Goal: Transaction & Acquisition: Download file/media

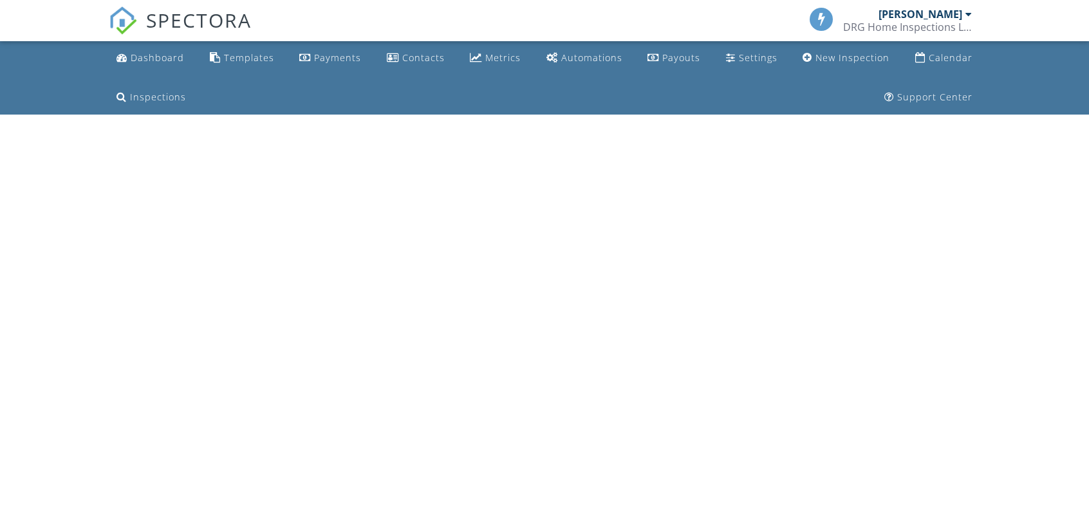
click at [952, 12] on div "[PERSON_NAME]" at bounding box center [920, 14] width 84 height 13
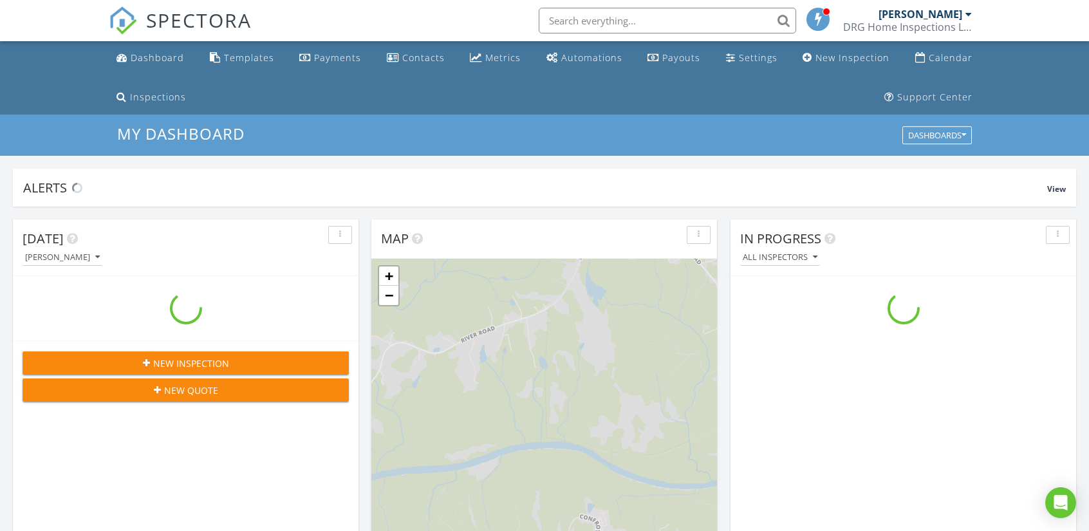
scroll to position [1190, 1108]
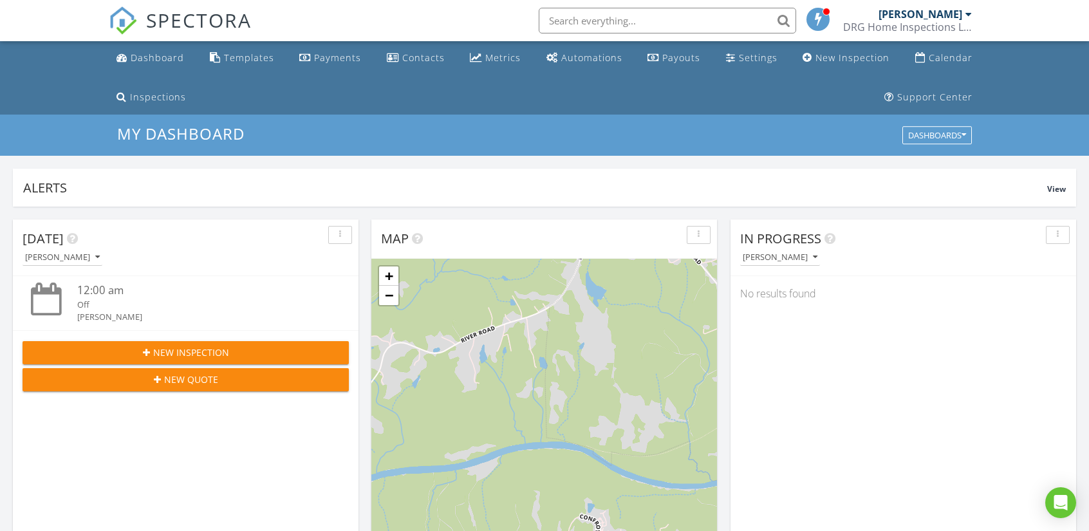
click at [950, 15] on div "[PERSON_NAME]" at bounding box center [920, 14] width 84 height 13
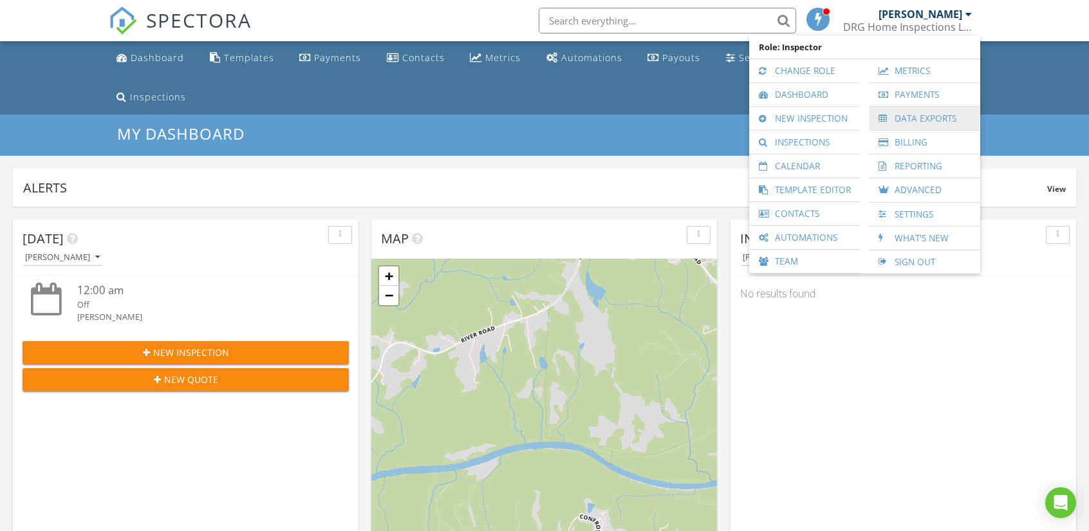
click at [893, 118] on link "Data Exports" at bounding box center [924, 118] width 98 height 23
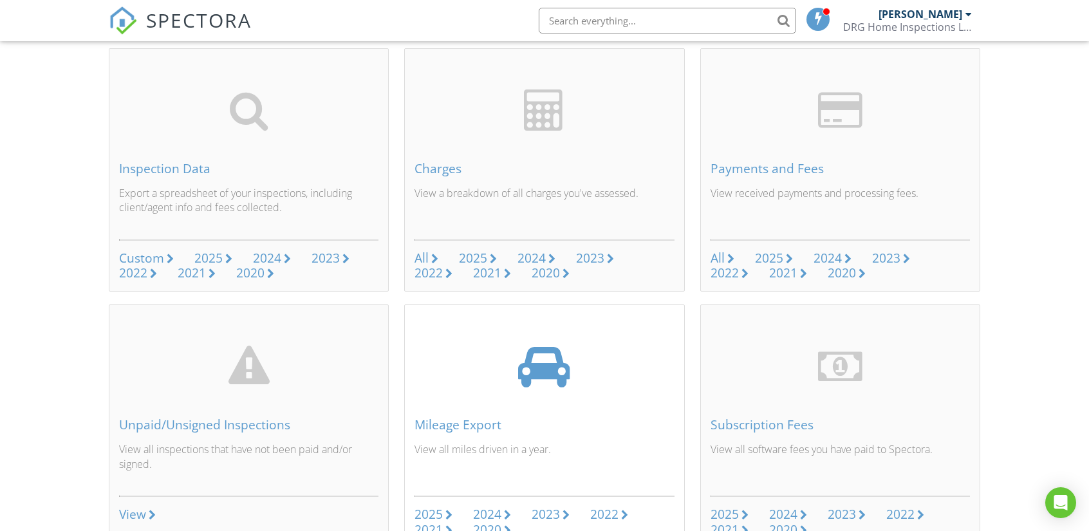
scroll to position [129, 0]
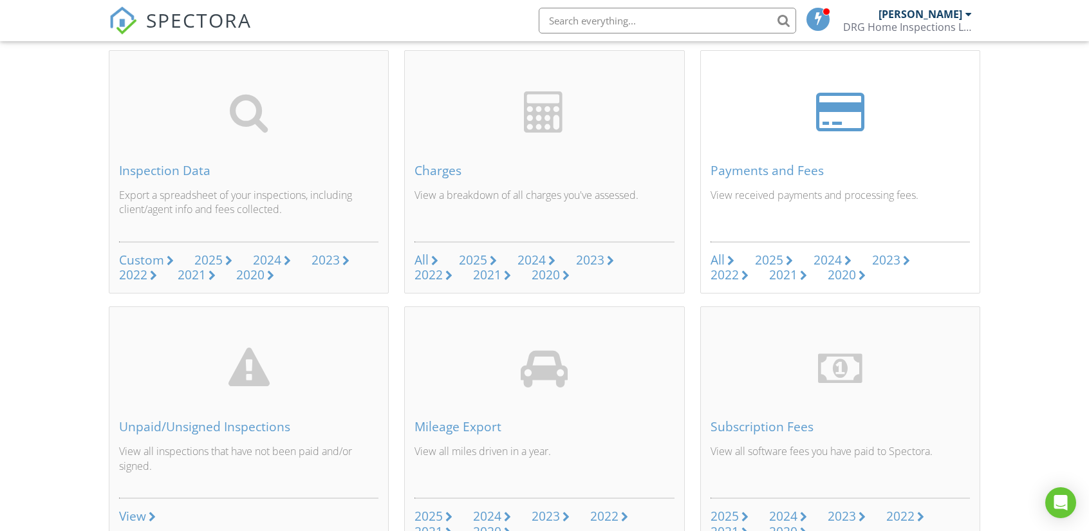
click at [718, 260] on div "All" at bounding box center [717, 259] width 14 height 17
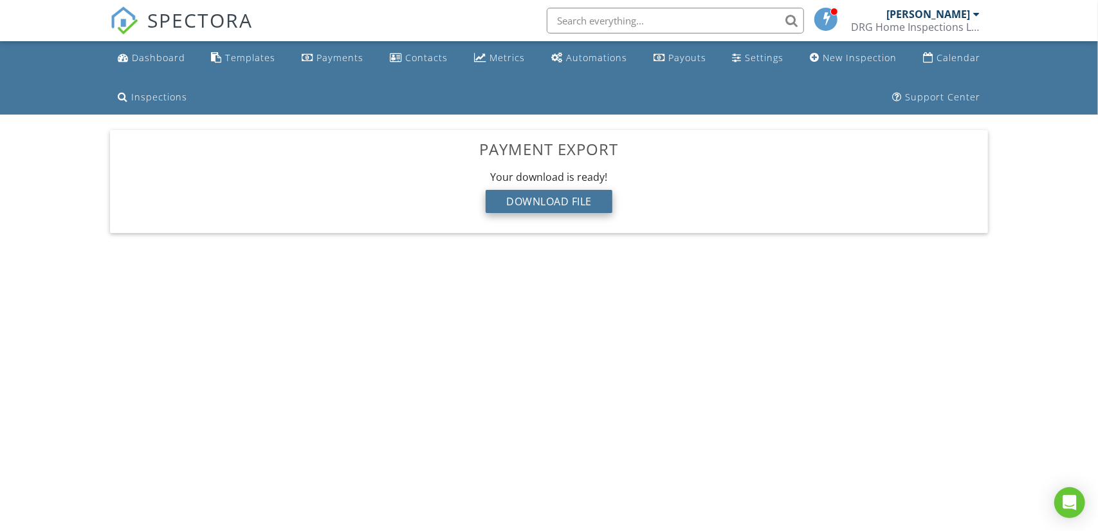
click at [548, 200] on div "Download File" at bounding box center [549, 201] width 127 height 23
click at [149, 24] on span "SPECTORA" at bounding box center [200, 19] width 106 height 27
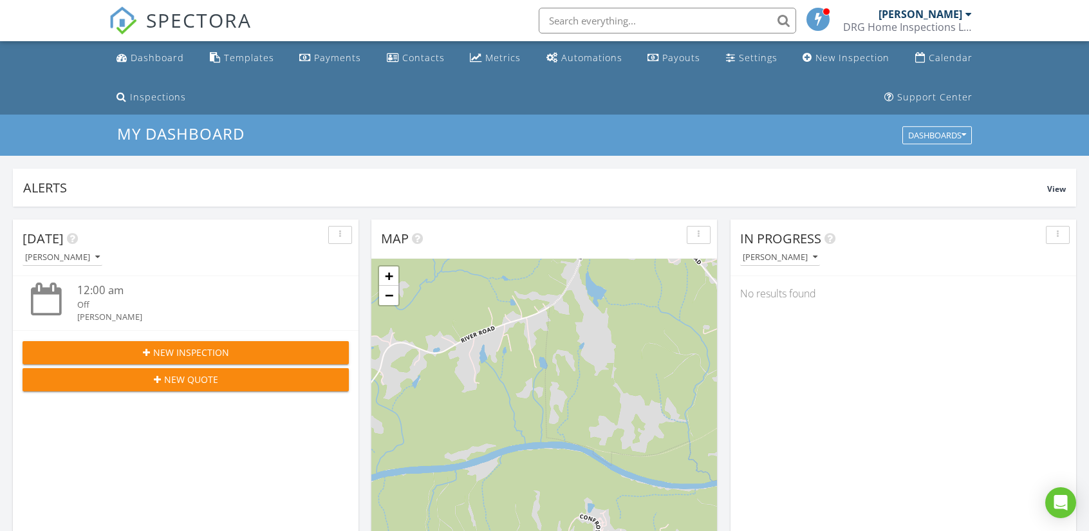
click at [938, 14] on div "[PERSON_NAME]" at bounding box center [920, 14] width 84 height 13
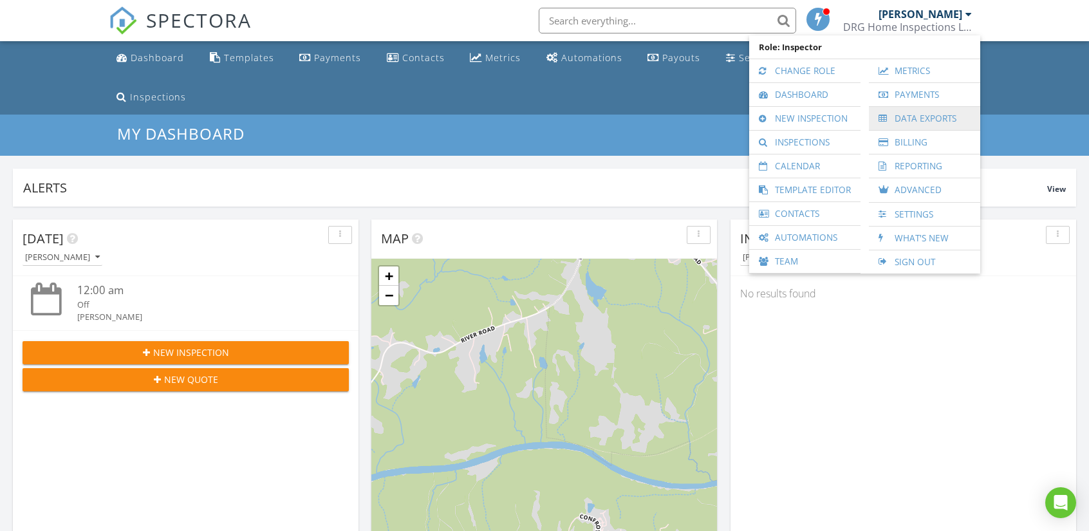
click at [905, 116] on link "Data Exports" at bounding box center [924, 118] width 98 height 23
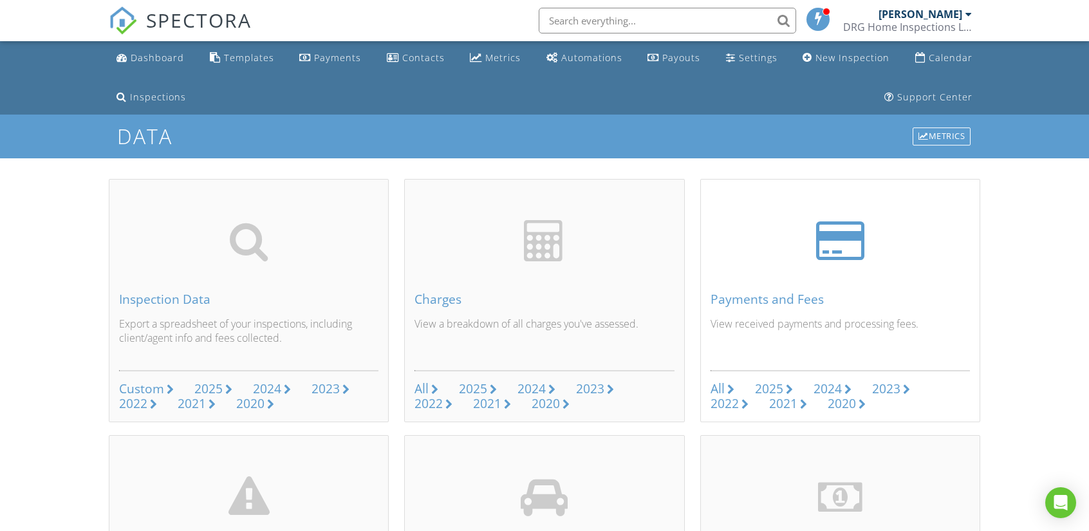
click at [771, 387] on div "2025" at bounding box center [769, 388] width 28 height 17
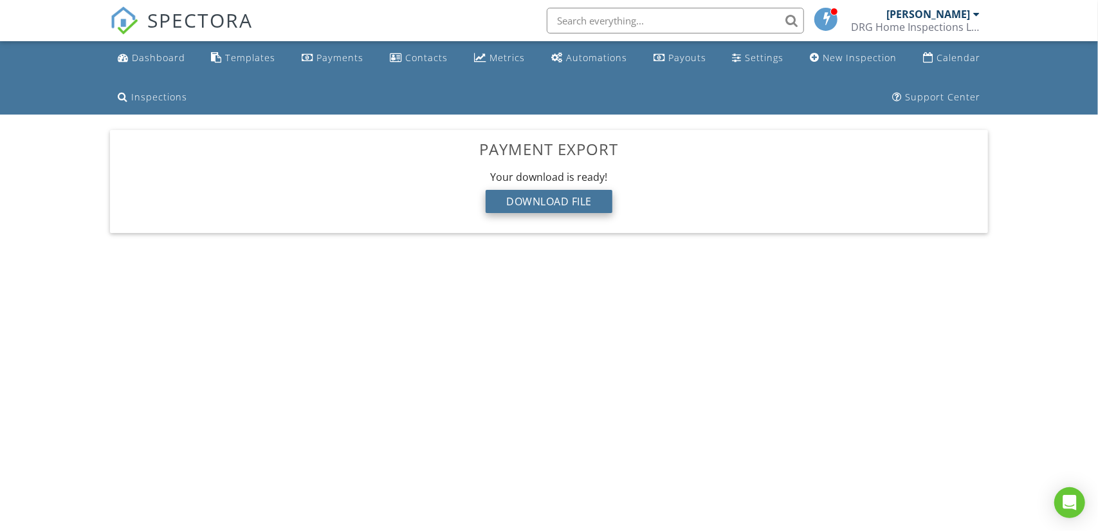
click at [548, 203] on div "Download File" at bounding box center [549, 201] width 127 height 23
